Goal: Task Accomplishment & Management: Manage account settings

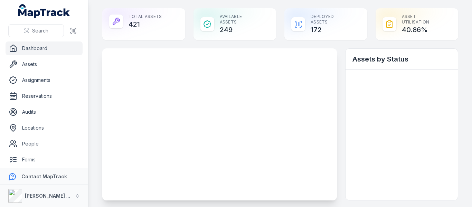
click at [35, 65] on link "Assets" at bounding box center [44, 64] width 77 height 14
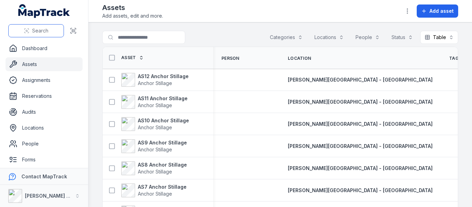
click at [42, 27] on button "Search" at bounding box center [36, 30] width 56 height 13
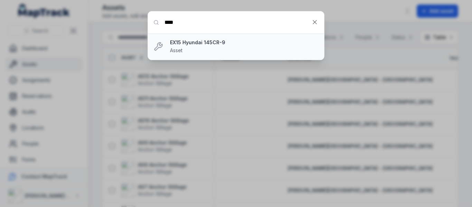
type input "****"
click at [193, 43] on strong "EX15 Hyundai 145CR-9" at bounding box center [244, 42] width 149 height 7
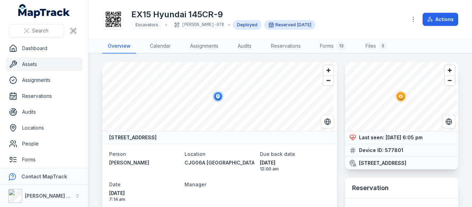
scroll to position [35, 0]
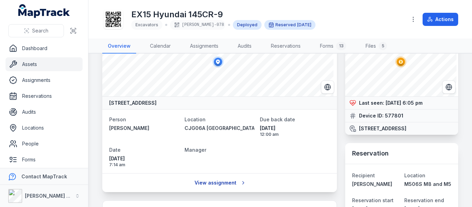
click at [230, 181] on link "View assignment" at bounding box center [219, 182] width 59 height 13
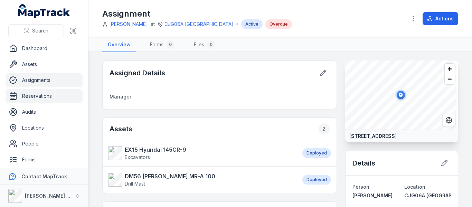
click at [37, 91] on link "Reservations" at bounding box center [44, 96] width 77 height 14
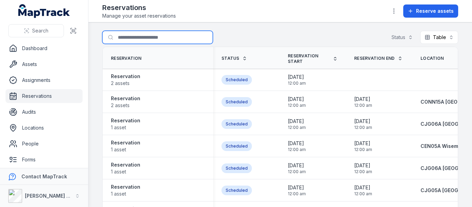
click at [150, 38] on input "Search for reservations" at bounding box center [157, 37] width 111 height 13
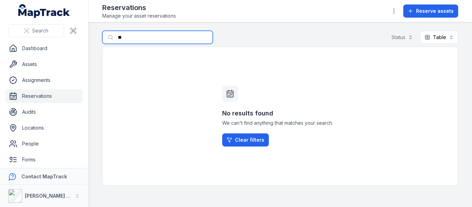
type input "*"
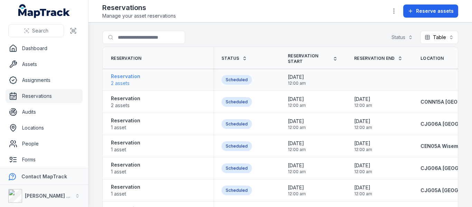
click at [120, 78] on strong "Reservation" at bounding box center [125, 76] width 29 height 7
click at [127, 99] on strong "Reservation" at bounding box center [125, 98] width 29 height 7
click at [128, 127] on span "1 asset" at bounding box center [125, 127] width 29 height 7
click at [124, 146] on span "1 asset" at bounding box center [125, 149] width 29 height 7
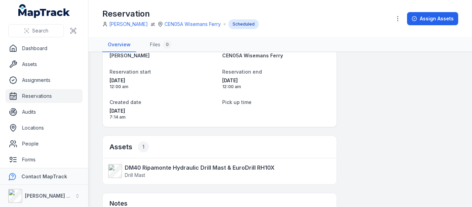
scroll to position [35, 0]
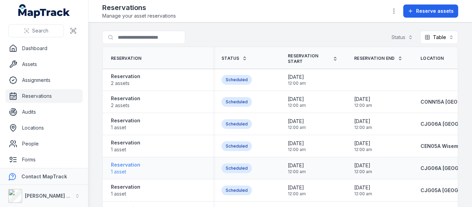
click at [117, 165] on strong "Reservation" at bounding box center [125, 165] width 29 height 7
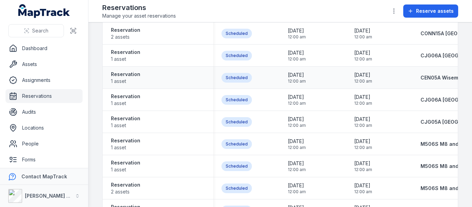
scroll to position [69, 0]
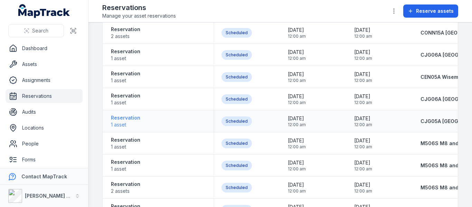
click at [122, 118] on strong "Reservation" at bounding box center [125, 117] width 29 height 7
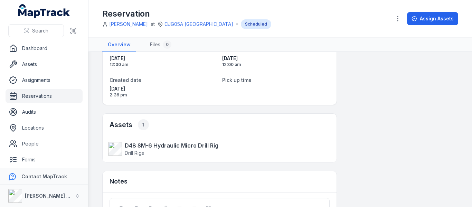
scroll to position [69, 0]
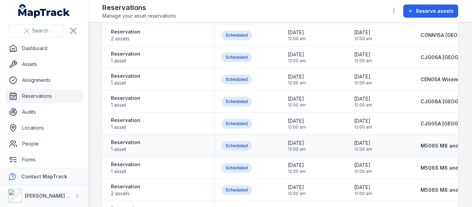
scroll to position [69, 0]
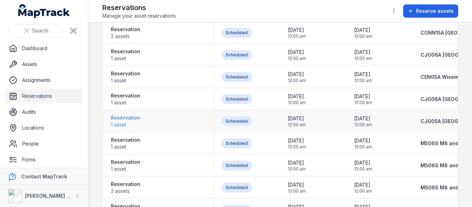
click at [121, 122] on span "1 asset" at bounding box center [125, 124] width 29 height 7
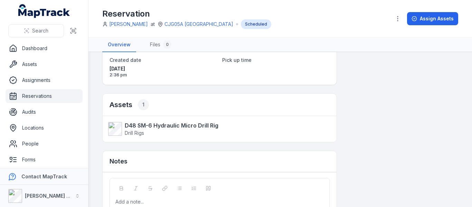
scroll to position [104, 0]
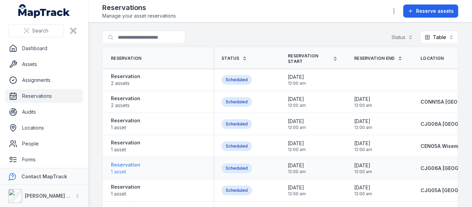
click at [126, 172] on span "1 asset" at bounding box center [125, 171] width 29 height 7
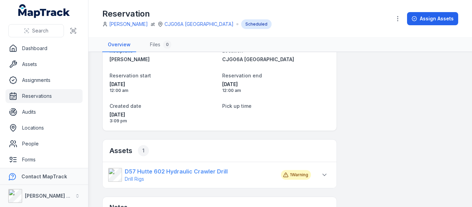
scroll to position [69, 0]
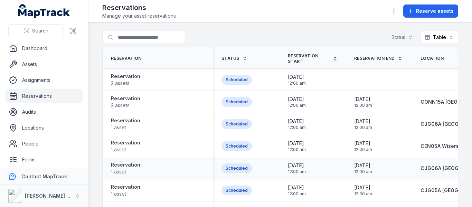
scroll to position [69, 0]
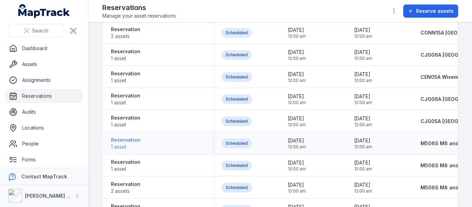
click at [131, 140] on strong "Reservation" at bounding box center [125, 140] width 29 height 7
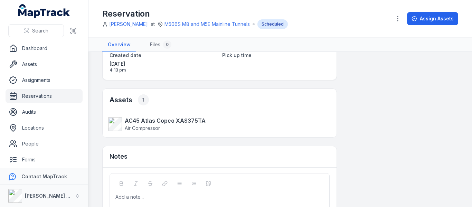
scroll to position [104, 0]
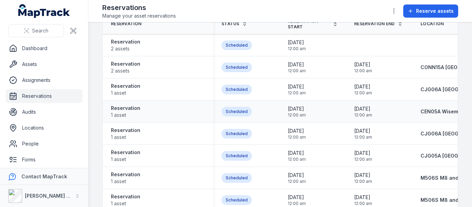
scroll to position [69, 0]
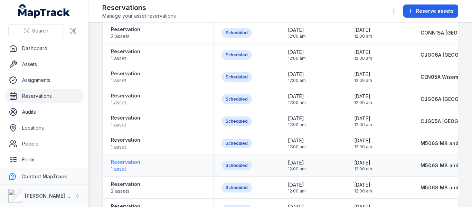
click at [127, 166] on span "1 asset" at bounding box center [125, 169] width 29 height 7
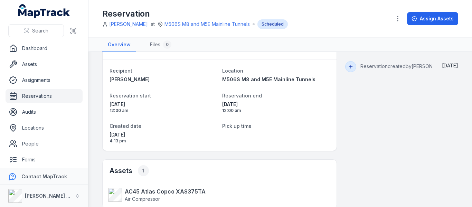
scroll to position [35, 0]
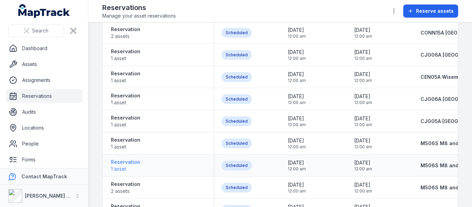
scroll to position [104, 0]
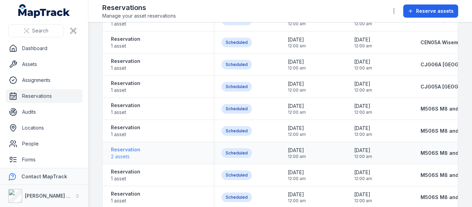
click at [120, 153] on span "2 assets" at bounding box center [125, 156] width 29 height 7
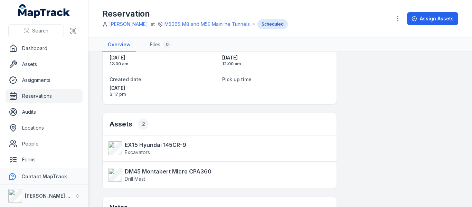
scroll to position [104, 0]
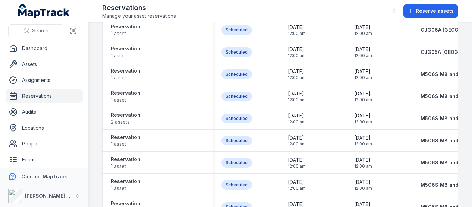
scroll to position [173, 0]
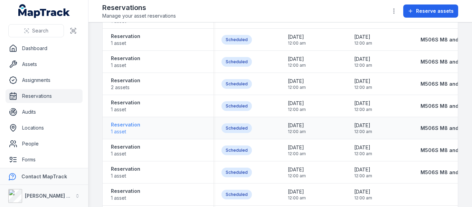
click at [126, 128] on strong "Reservation" at bounding box center [125, 124] width 29 height 7
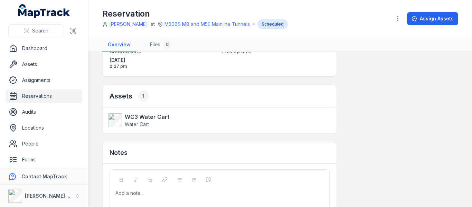
scroll to position [104, 0]
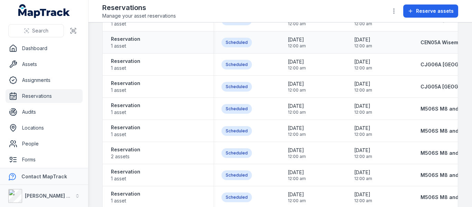
scroll to position [138, 0]
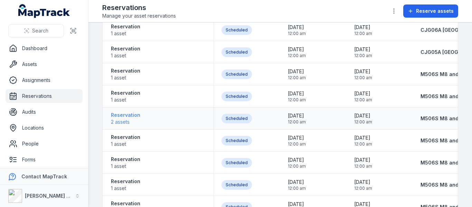
click at [126, 116] on strong "Reservation" at bounding box center [125, 115] width 29 height 7
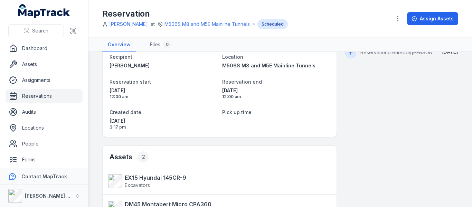
scroll to position [35, 0]
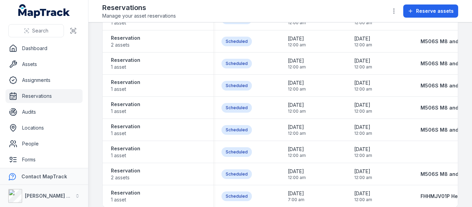
scroll to position [227, 0]
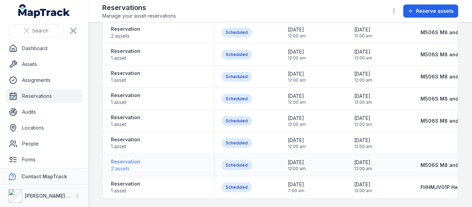
click at [119, 165] on span "2 assets" at bounding box center [125, 168] width 29 height 7
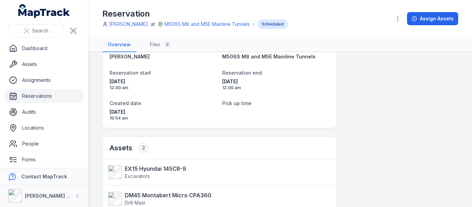
scroll to position [35, 0]
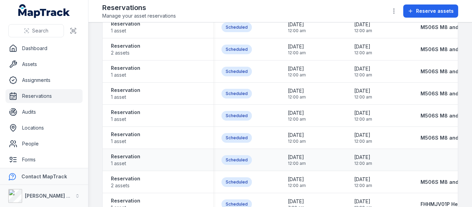
scroll to position [227, 0]
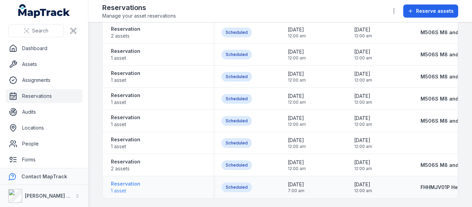
click at [132, 181] on strong "Reservation" at bounding box center [125, 184] width 29 height 7
